Goal: Information Seeking & Learning: Find specific page/section

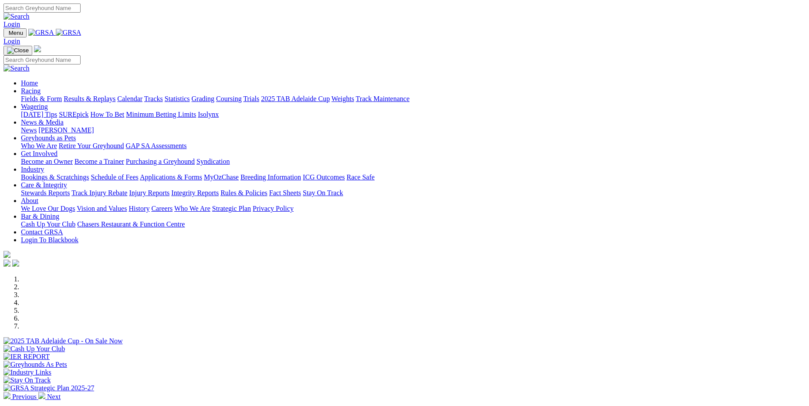
click at [67, 181] on link "Care & Integrity" at bounding box center [44, 184] width 46 height 7
click at [219, 189] on link "Integrity Reports" at bounding box center [194, 192] width 47 height 7
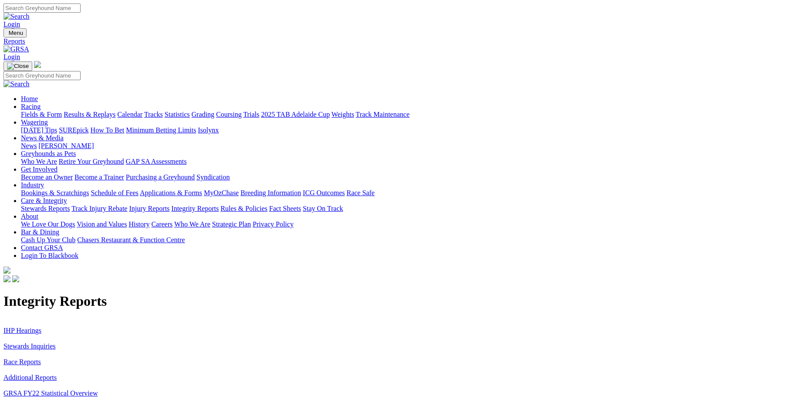
click at [41, 327] on link "IHP Hearings" at bounding box center [22, 330] width 38 height 7
click at [70, 205] on link "Stewards Reports" at bounding box center [45, 208] width 49 height 7
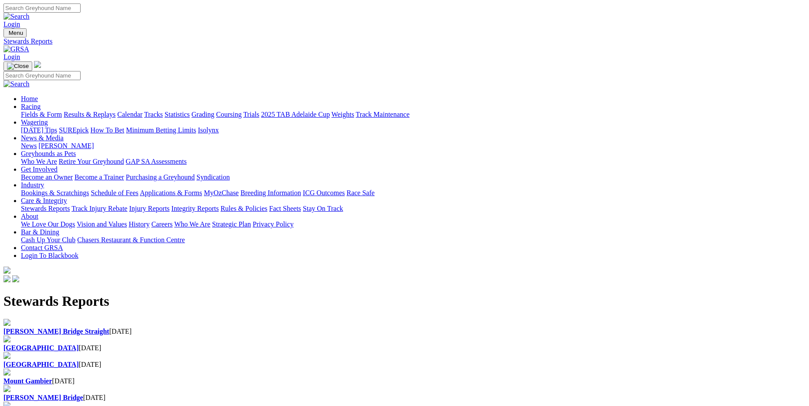
click at [176, 293] on h1 "Stewards Reports" at bounding box center [404, 301] width 802 height 16
click at [109, 328] on b "[PERSON_NAME] Bridge Straight" at bounding box center [56, 331] width 106 height 7
click at [274, 344] on div "[GEOGRAPHIC_DATA] [DATE]" at bounding box center [404, 348] width 802 height 8
click at [79, 344] on b "[GEOGRAPHIC_DATA]" at bounding box center [40, 347] width 75 height 7
